Goal: Information Seeking & Learning: Learn about a topic

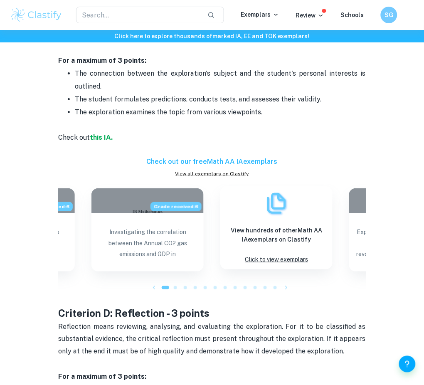
scroll to position [995, 0]
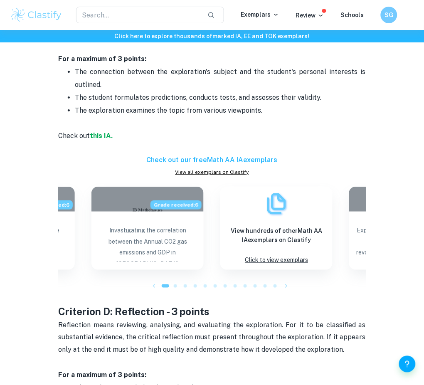
click at [176, 284] on span at bounding box center [175, 285] width 3 height 3
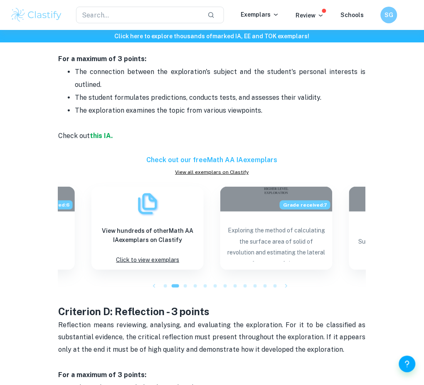
click at [180, 281] on div at bounding box center [185, 286] width 10 height 10
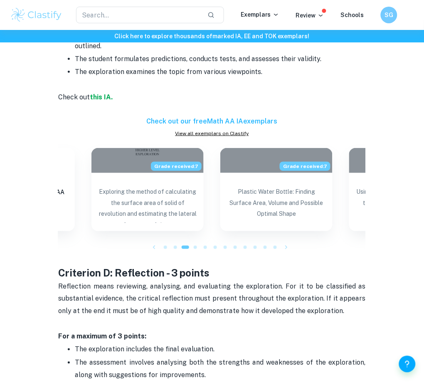
scroll to position [1040, 0]
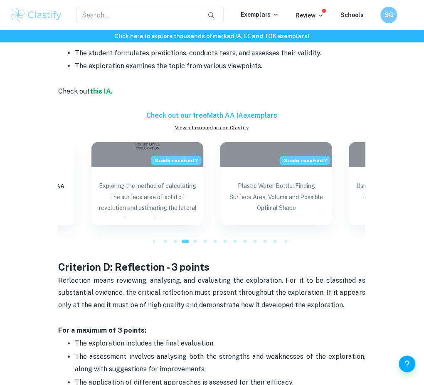
click at [157, 237] on icon "button" at bounding box center [154, 241] width 8 height 8
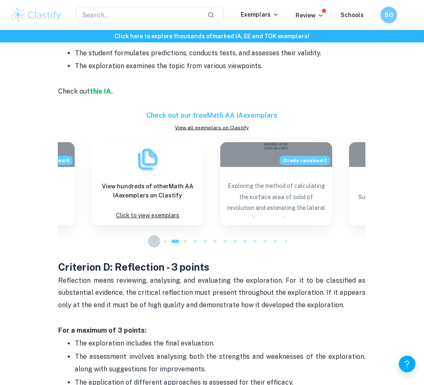
click at [155, 237] on icon "button" at bounding box center [154, 241] width 8 height 8
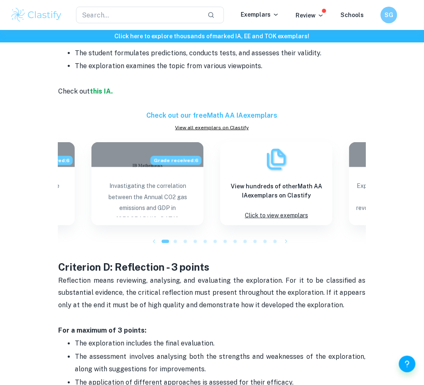
click at [152, 237] on icon "button" at bounding box center [154, 241] width 8 height 8
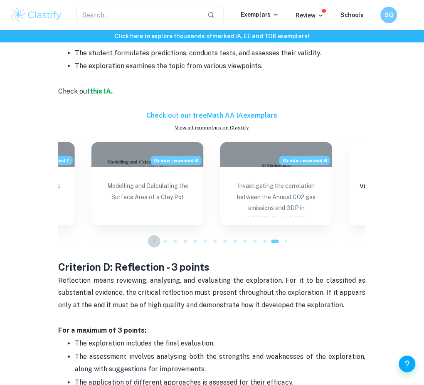
click at [152, 237] on icon "button" at bounding box center [154, 241] width 8 height 8
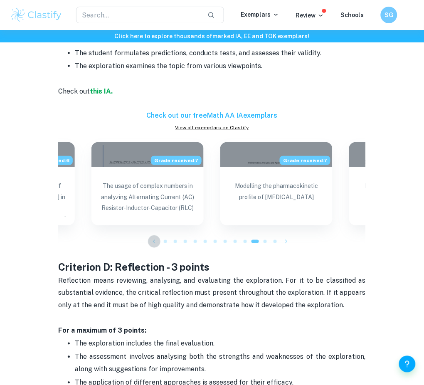
click at [152, 237] on icon "button" at bounding box center [154, 241] width 8 height 8
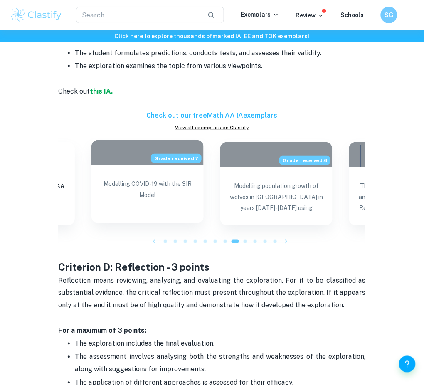
click at [149, 193] on div "Modelling COVID-19 with the SIR Model" at bounding box center [147, 195] width 112 height 60
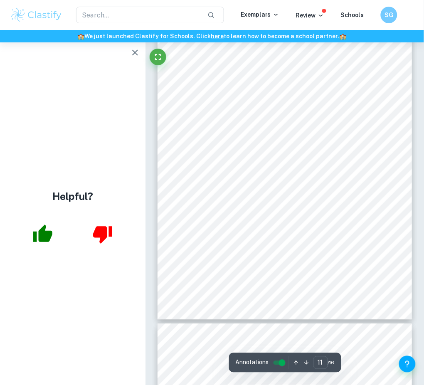
scroll to position [3432, 0]
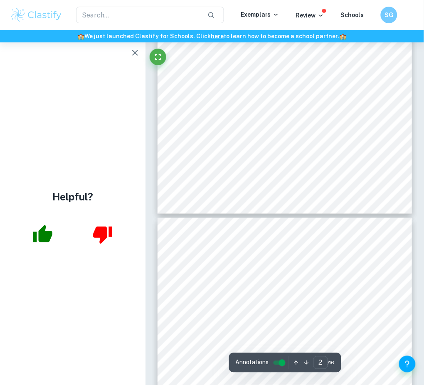
type input "1"
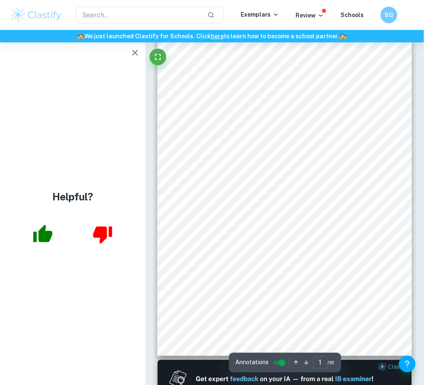
scroll to position [0, 0]
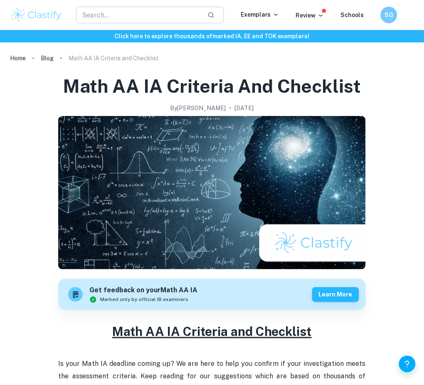
click at [137, 20] on input "text" at bounding box center [138, 15] width 125 height 17
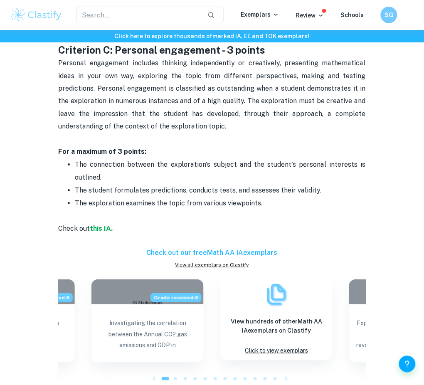
scroll to position [916, 0]
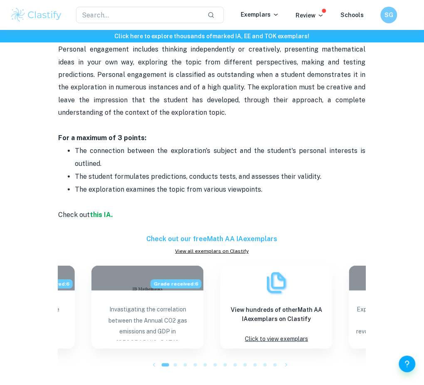
click at [219, 247] on link "View all exemplars on Clastify" at bounding box center [211, 250] width 307 height 7
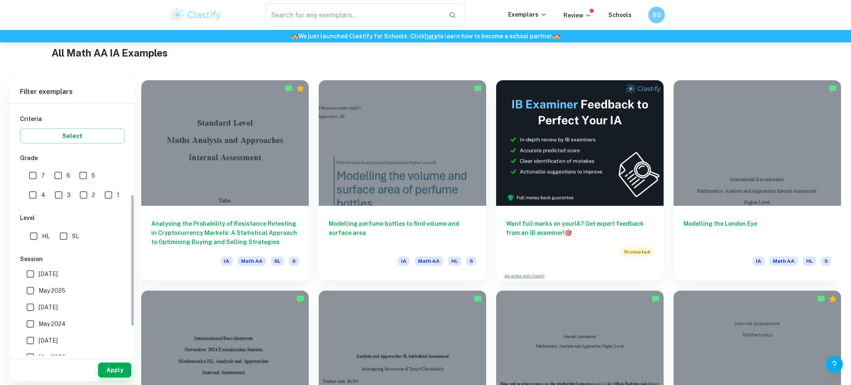
scroll to position [172, 0]
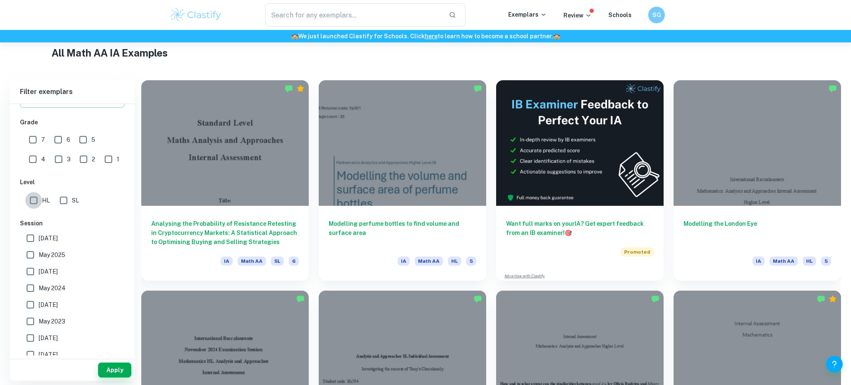
click at [40, 202] on input "HL" at bounding box center [33, 200] width 17 height 17
checkbox input "true"
click at [112, 370] on button "Apply" at bounding box center [114, 369] width 33 height 15
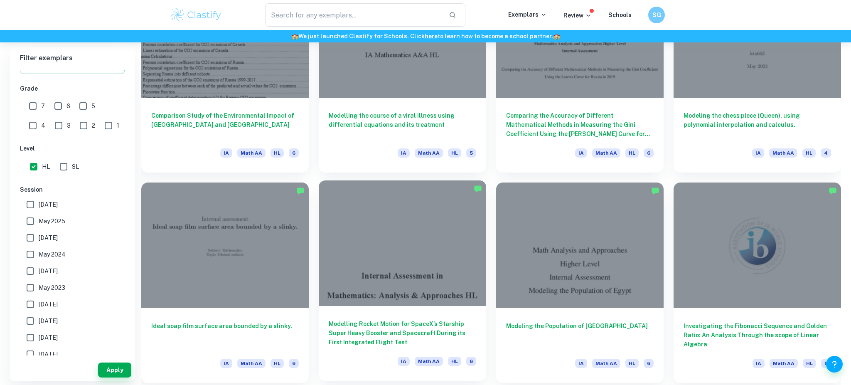
scroll to position [983, 0]
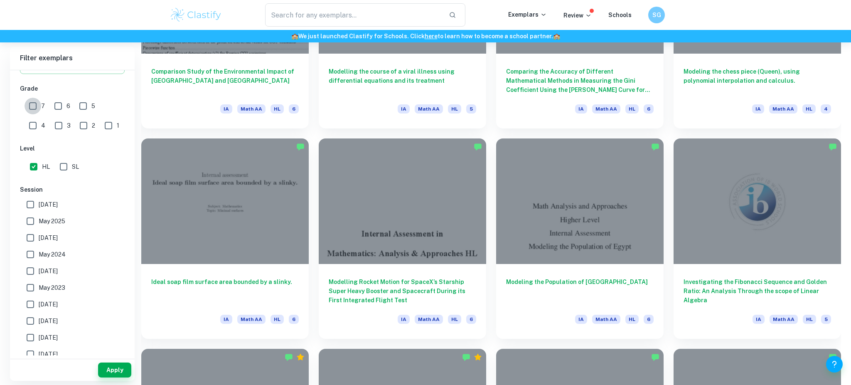
click at [27, 101] on input "7" at bounding box center [33, 106] width 17 height 17
checkbox input "true"
click at [102, 373] on button "Apply" at bounding box center [114, 369] width 33 height 15
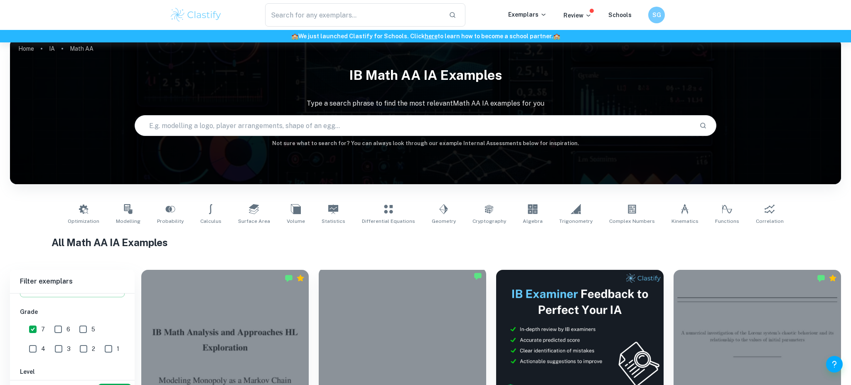
scroll to position [184, 0]
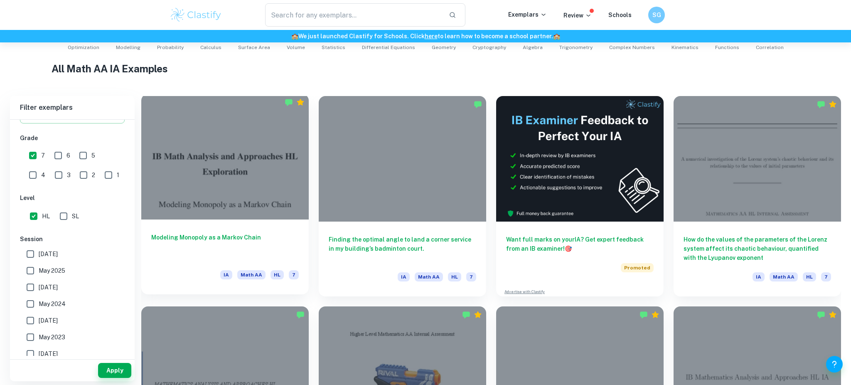
click at [267, 250] on h6 "Modeling Monopoly as a Markov Chain" at bounding box center [224, 246] width 147 height 27
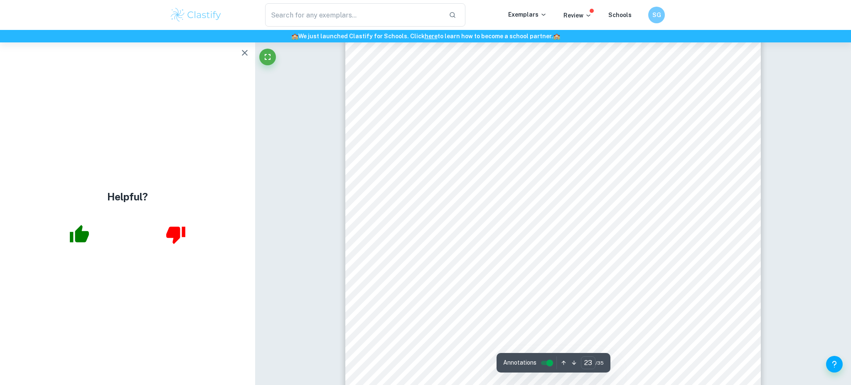
scroll to position [11965, 0]
type input "22"
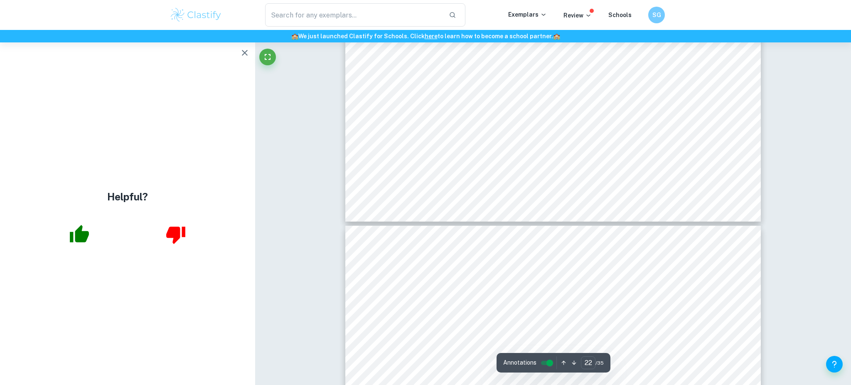
scroll to position [11738, 0]
